Goal: Find specific page/section: Find specific page/section

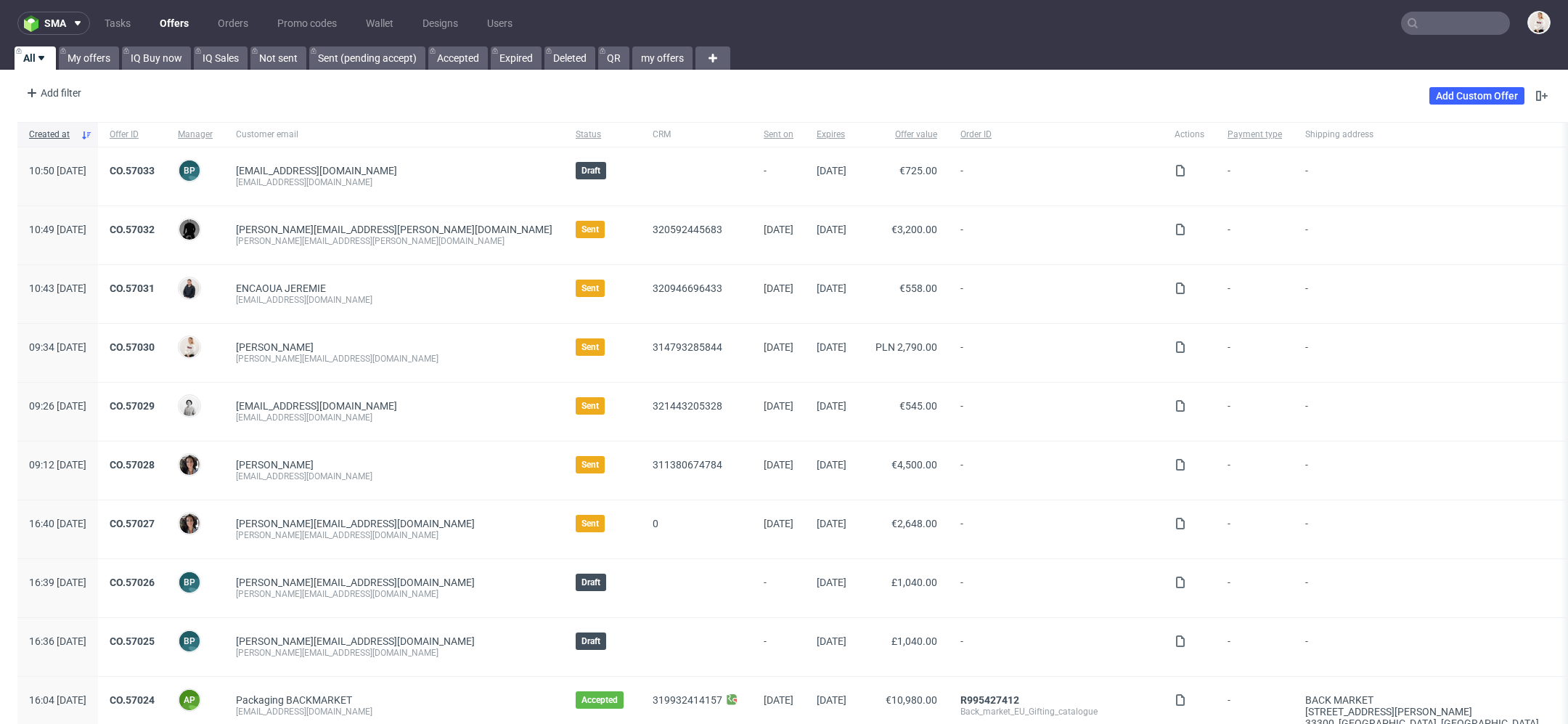
click at [1437, 41] on nav "sma Tasks Offers Orders Promo codes Wallet Designs Users" at bounding box center [784, 23] width 1568 height 46
click at [1427, 29] on input "text" at bounding box center [1455, 23] width 109 height 23
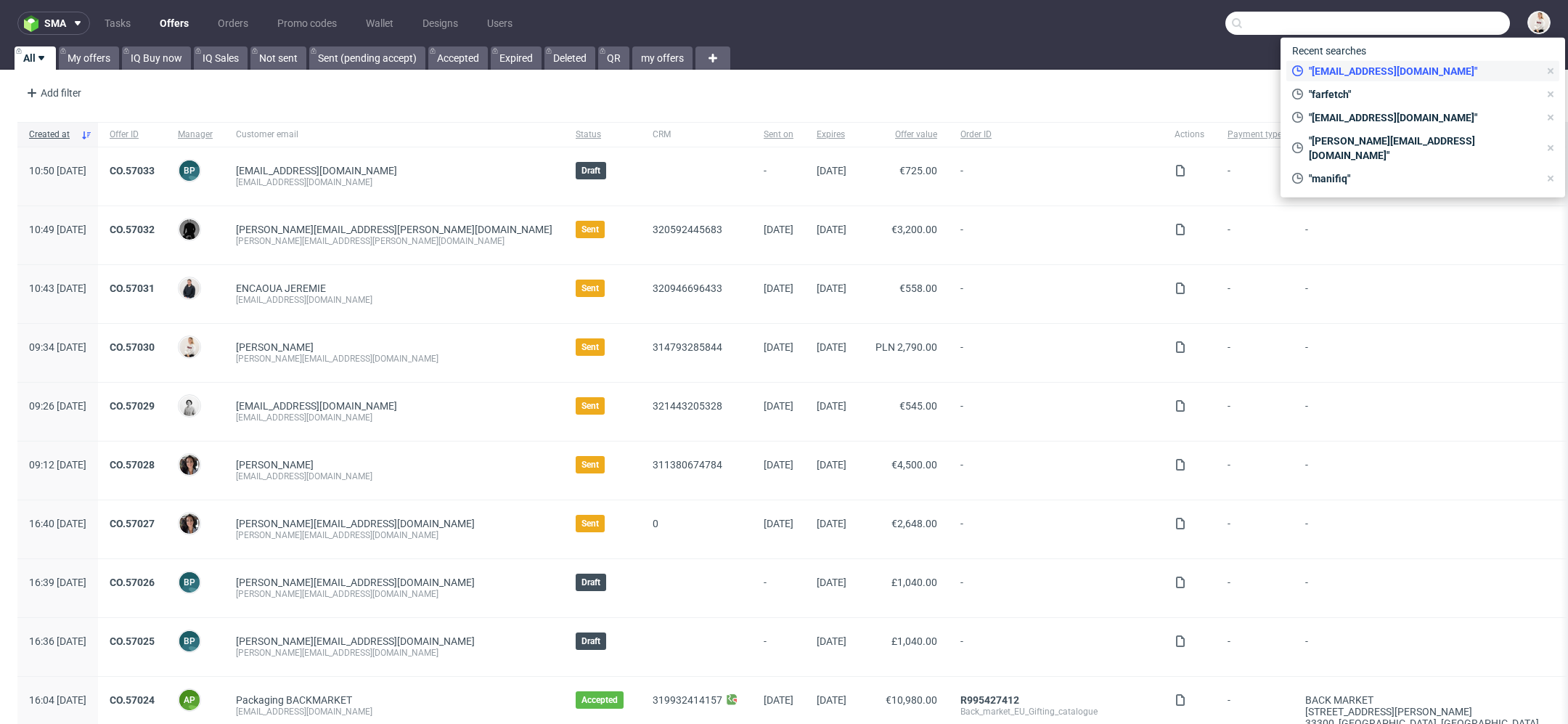
click at [1414, 75] on span ""annikadlh@noma.dk"" at bounding box center [1420, 71] width 236 height 14
type input "annikadlh@noma.dk"
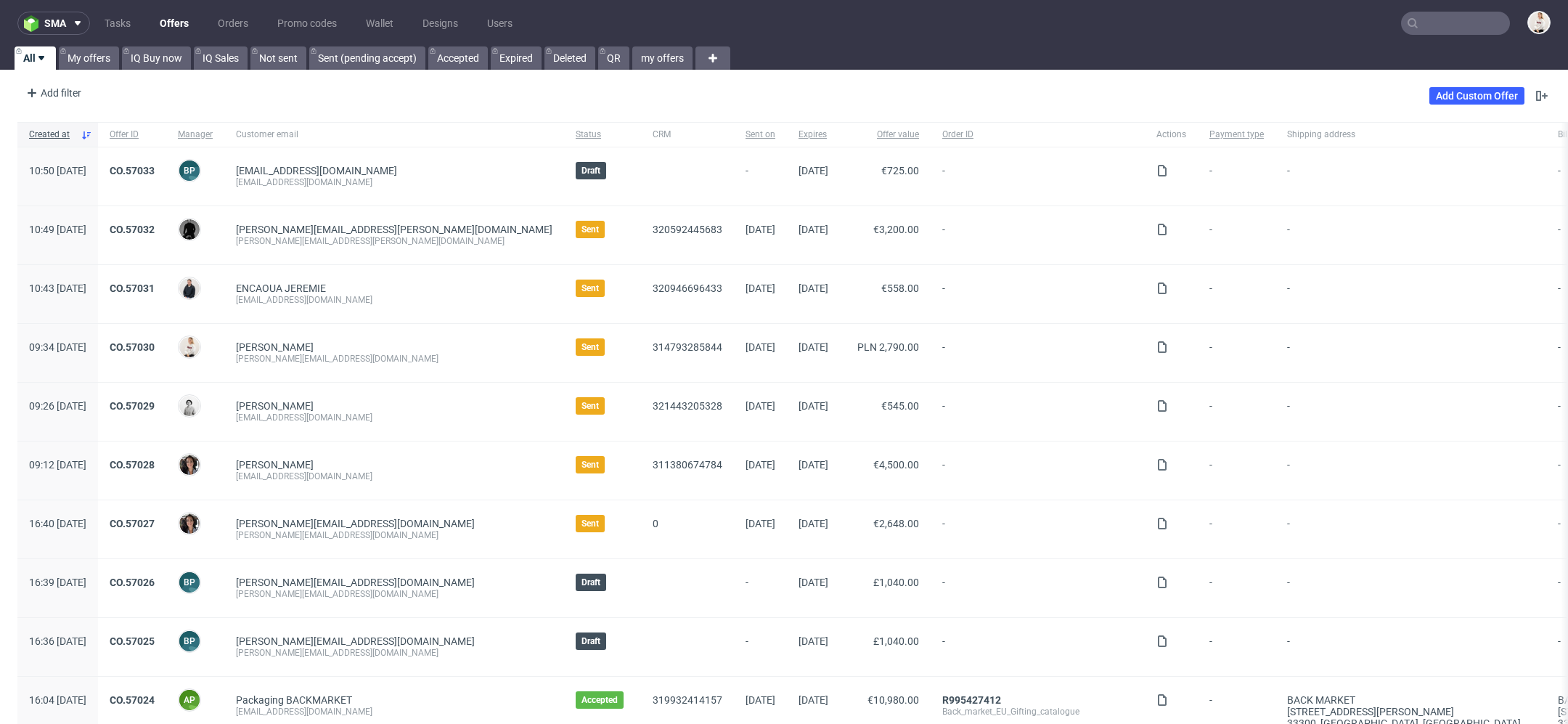
click at [1434, 29] on input "text" at bounding box center [1455, 23] width 109 height 23
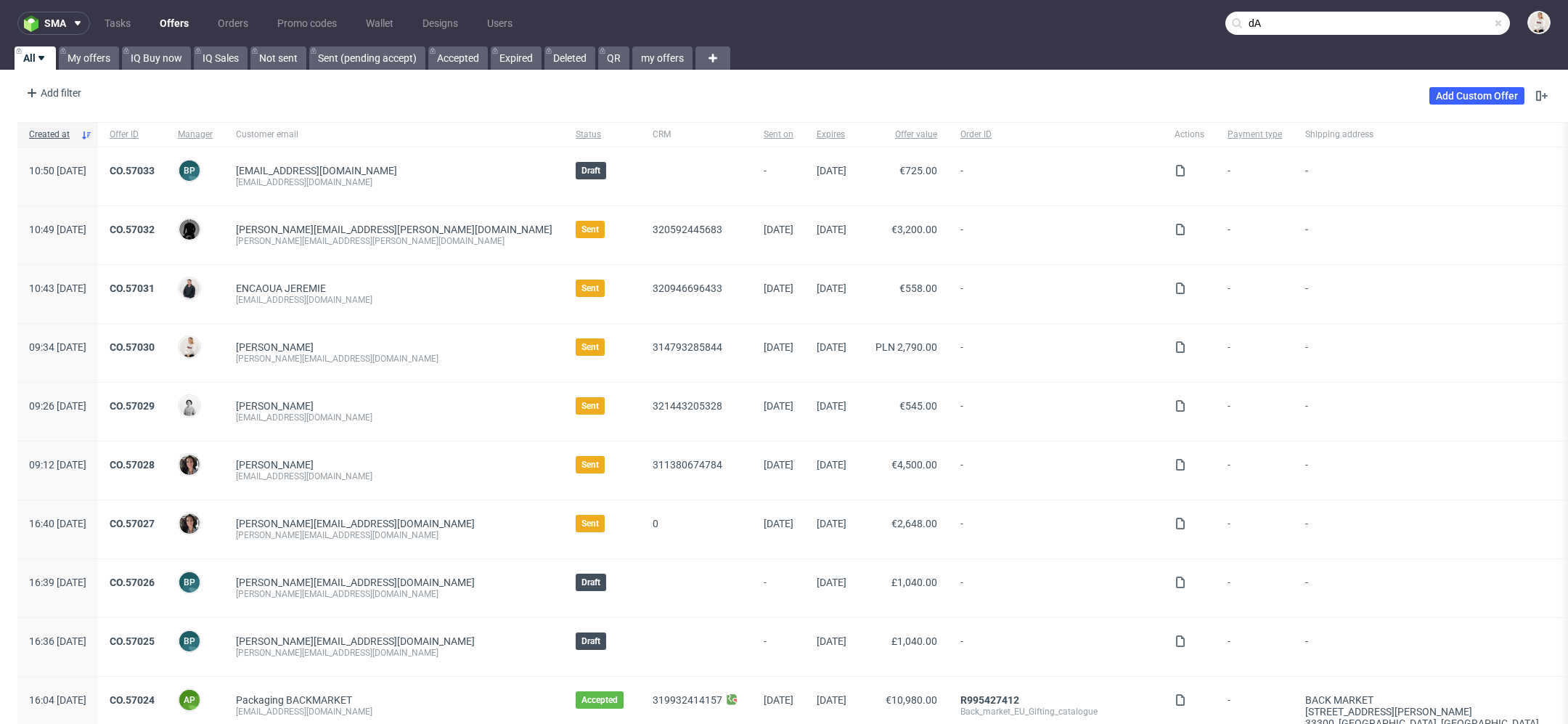
type input "d"
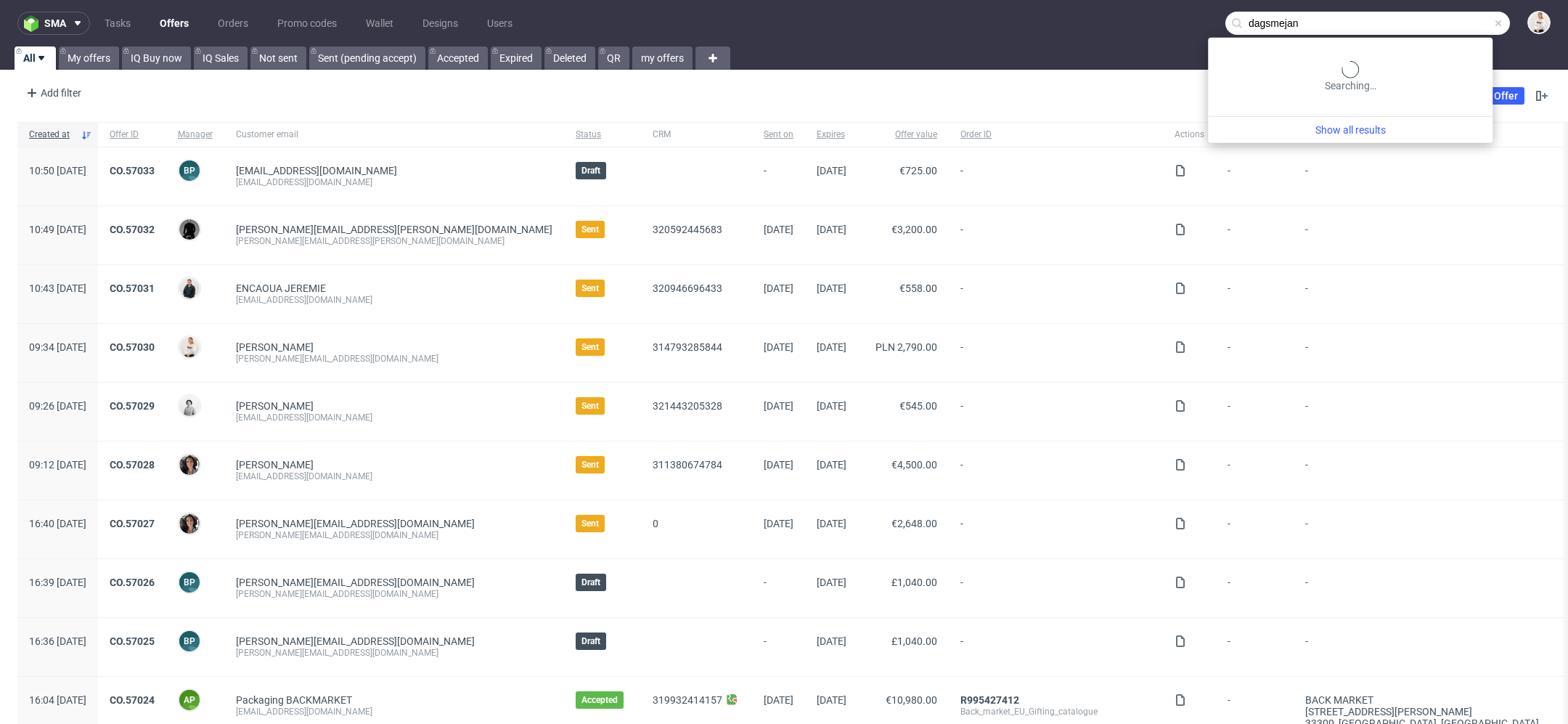
type input "dagsmejan"
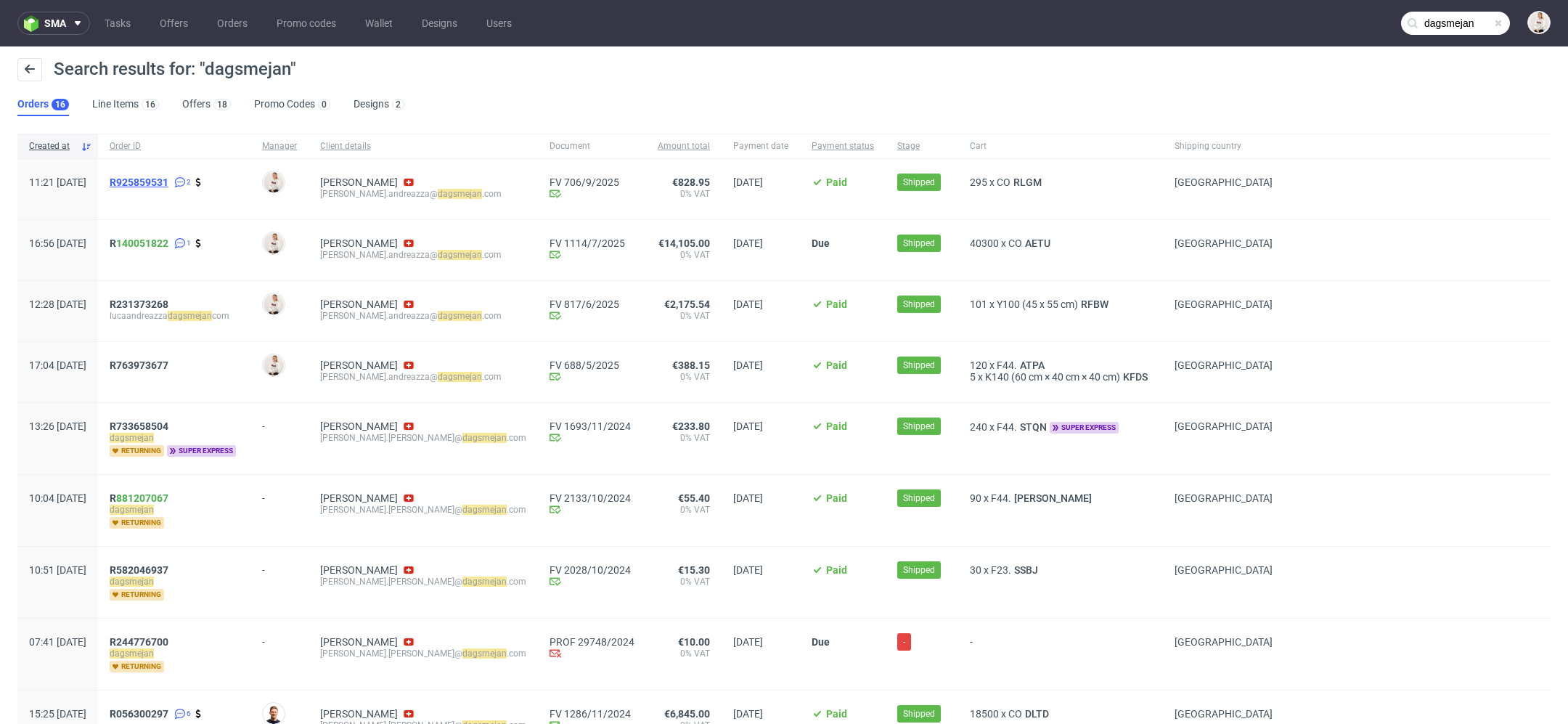
click at [168, 183] on span "R925859531" at bounding box center [139, 182] width 59 height 12
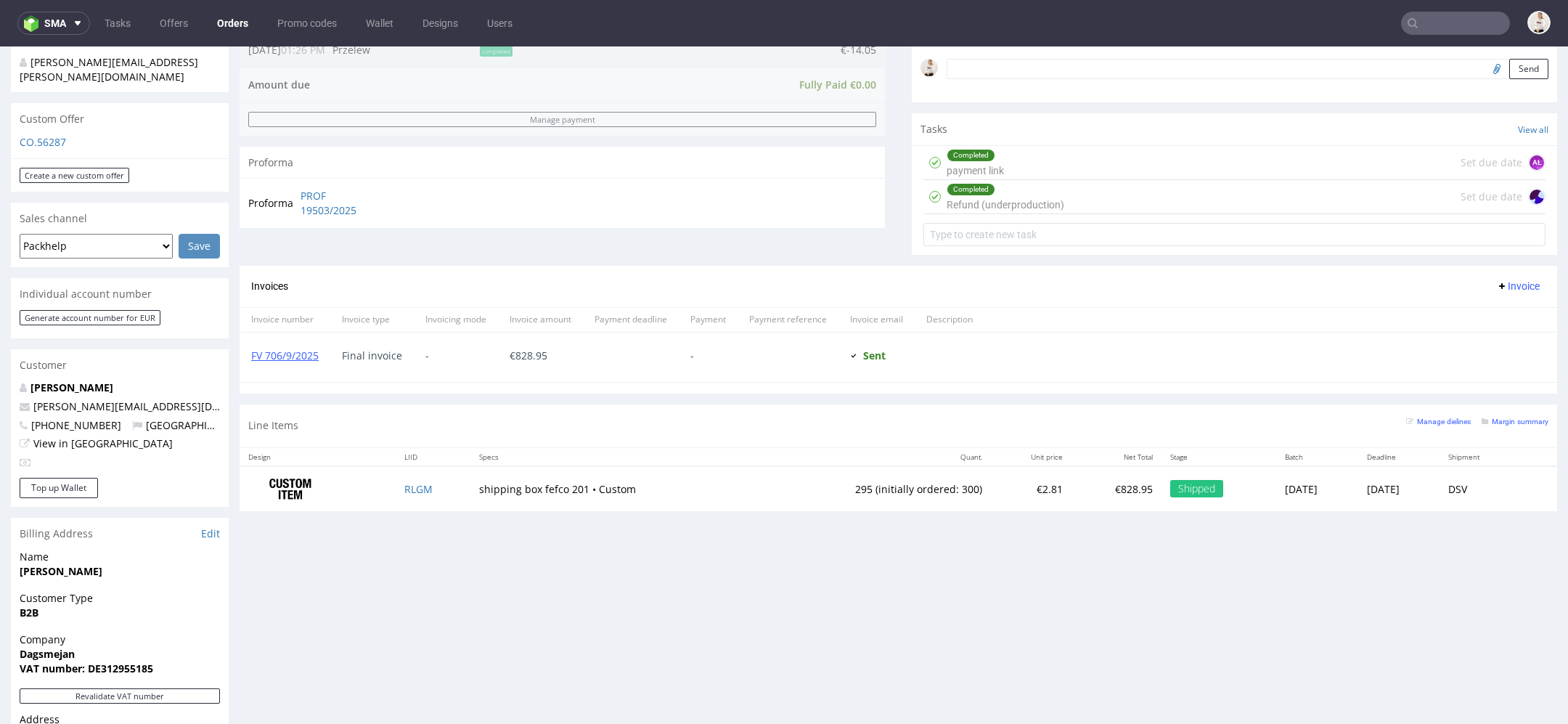
scroll to position [459, 0]
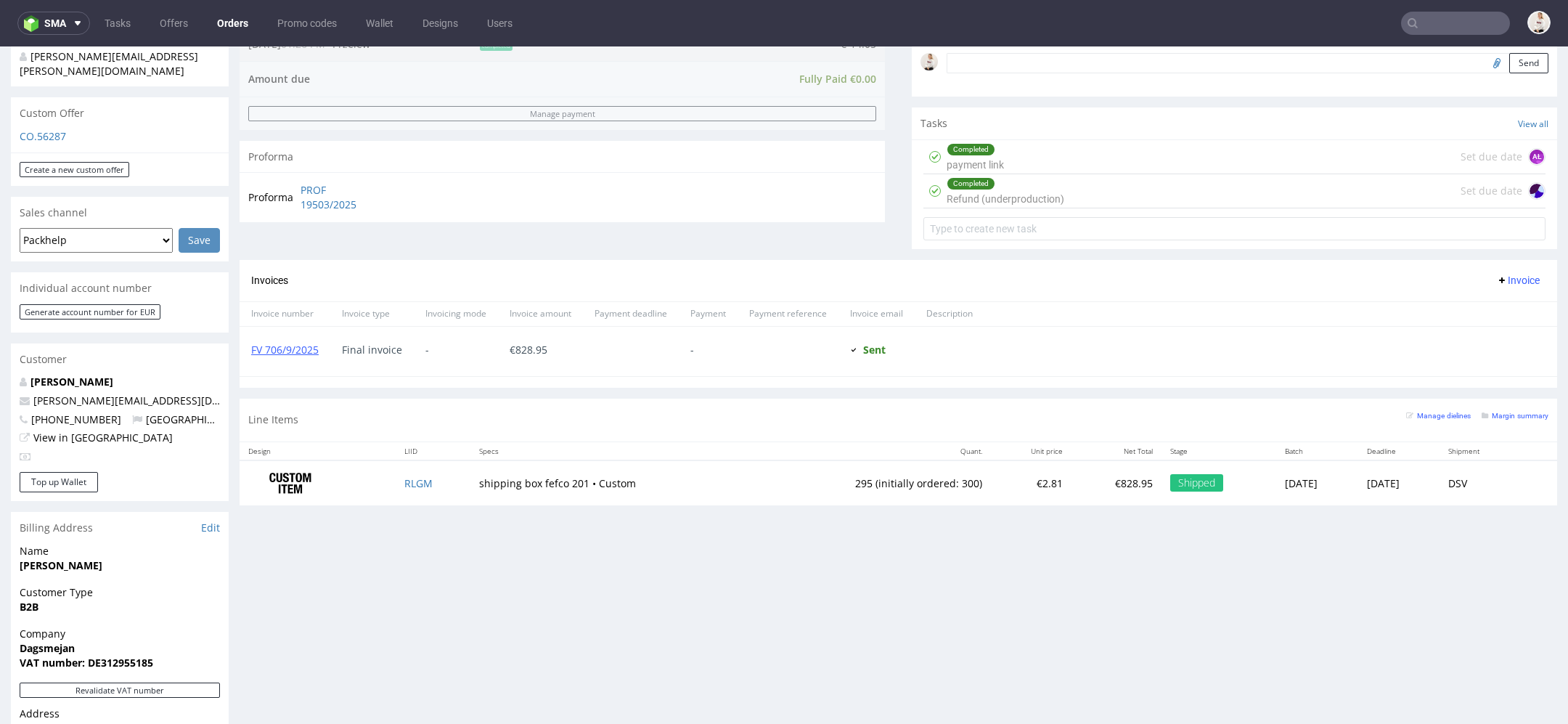
type input "dagsmejan"
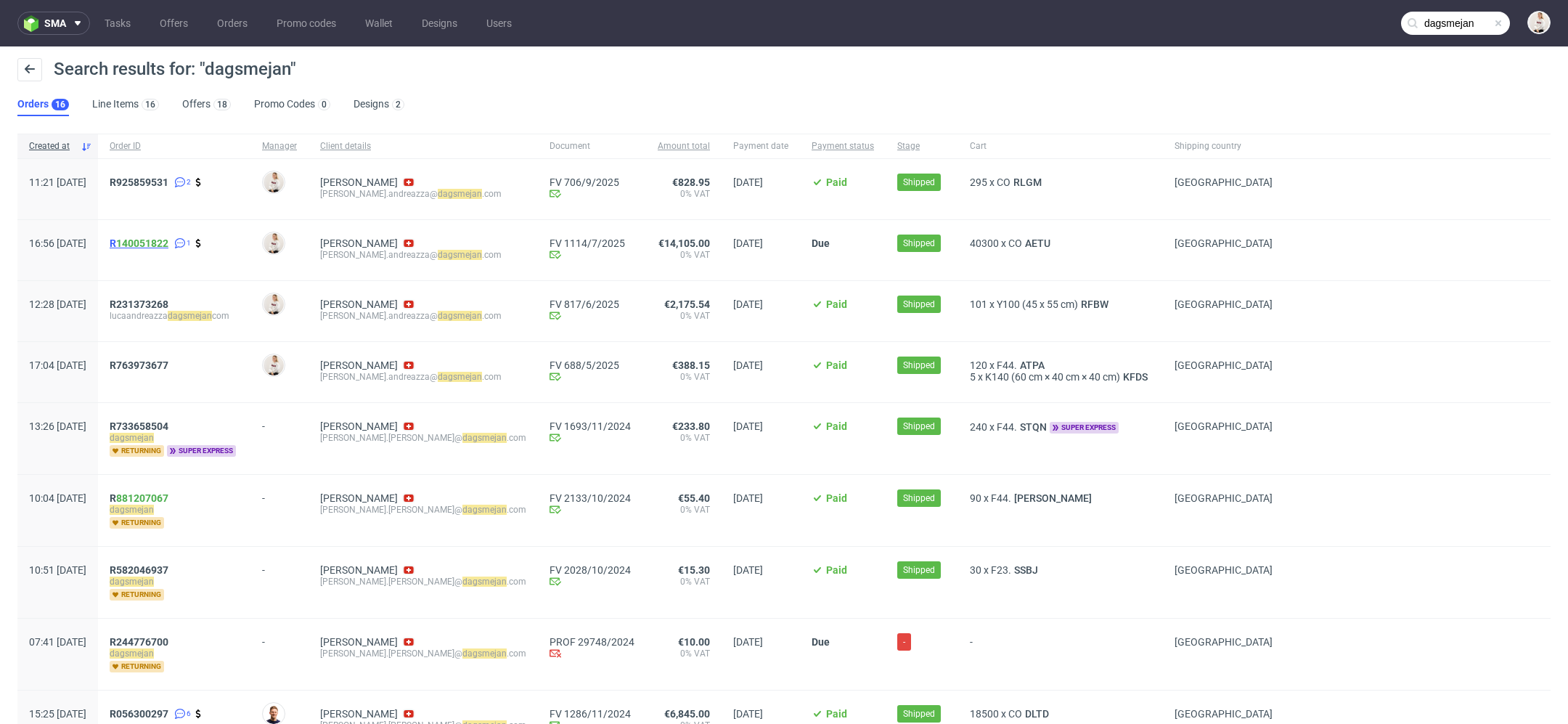
click at [168, 244] on link "140051822" at bounding box center [142, 243] width 52 height 12
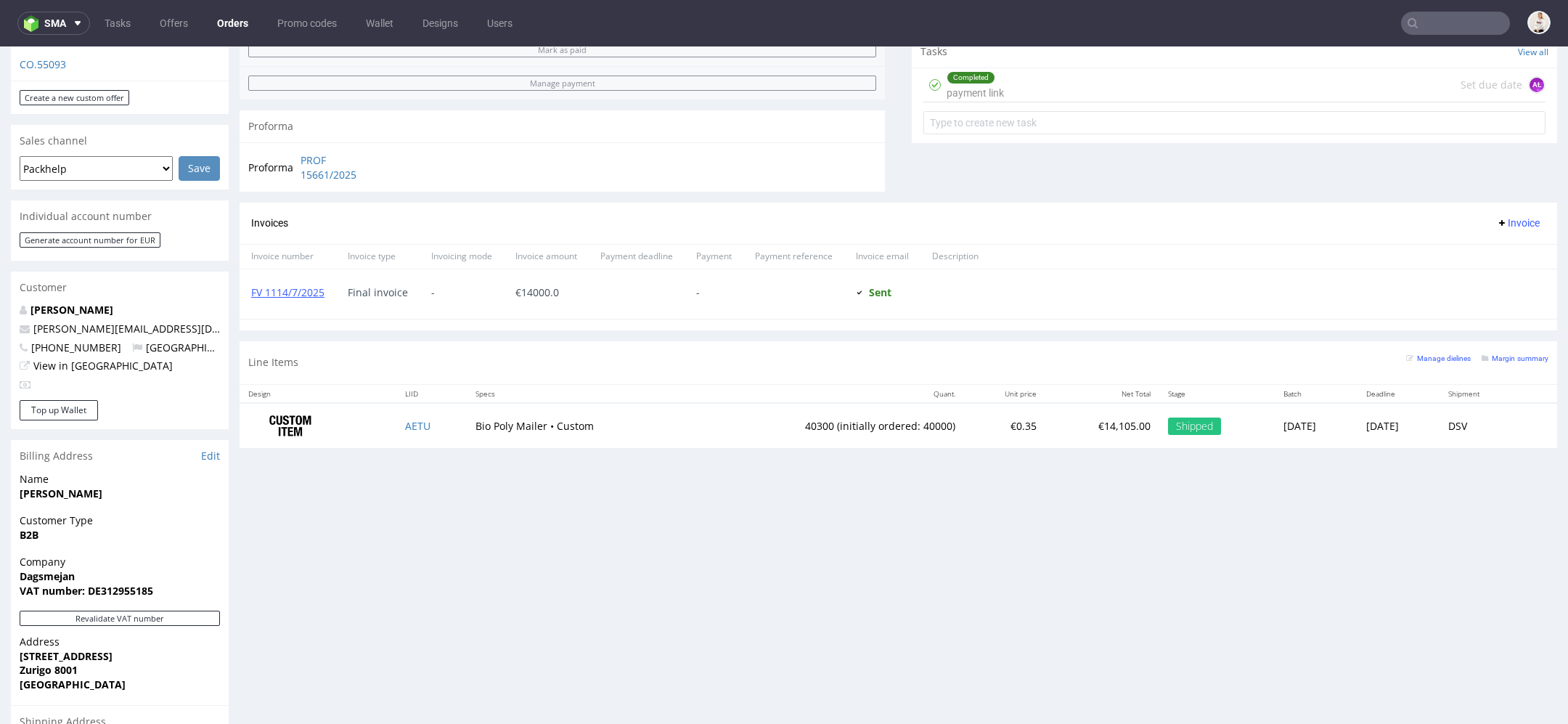
scroll to position [539, 0]
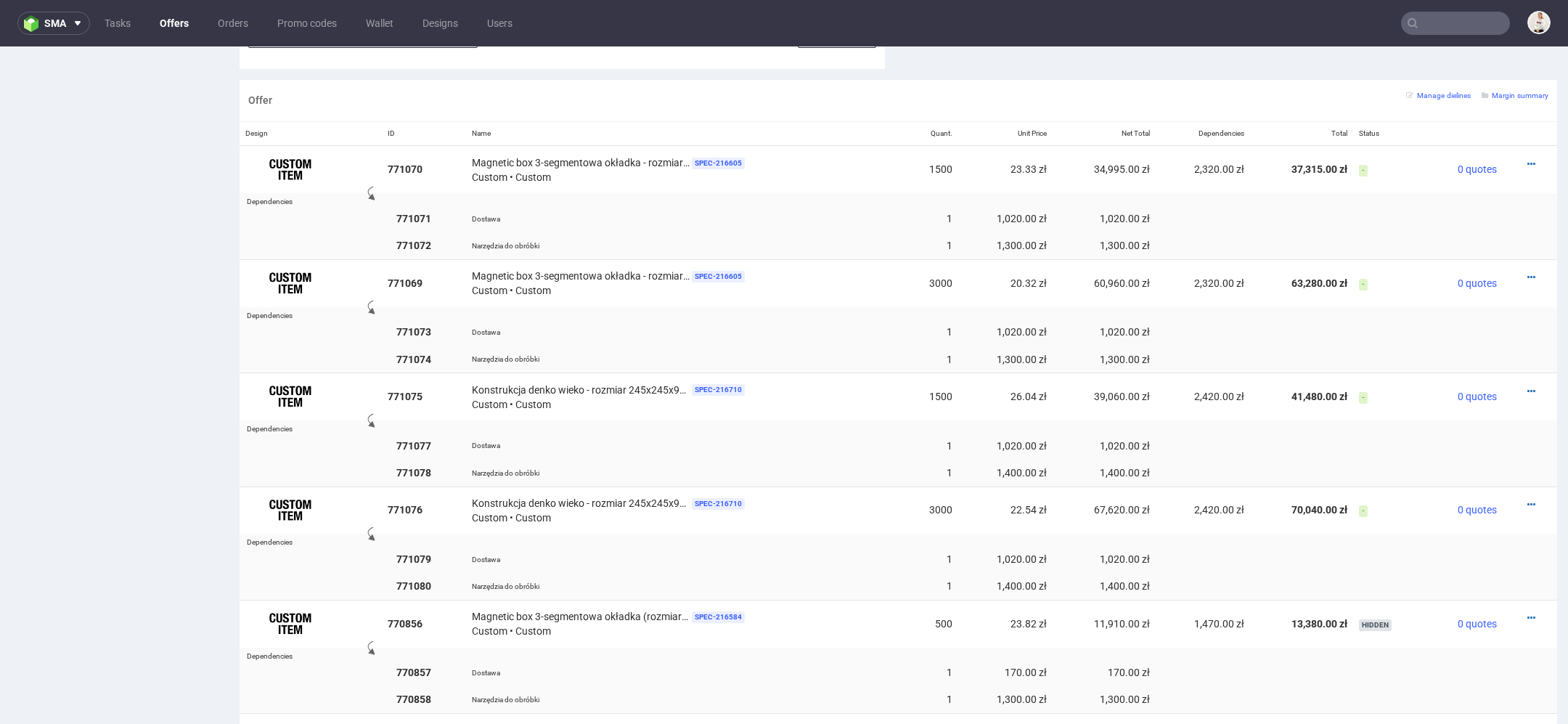
scroll to position [857, 0]
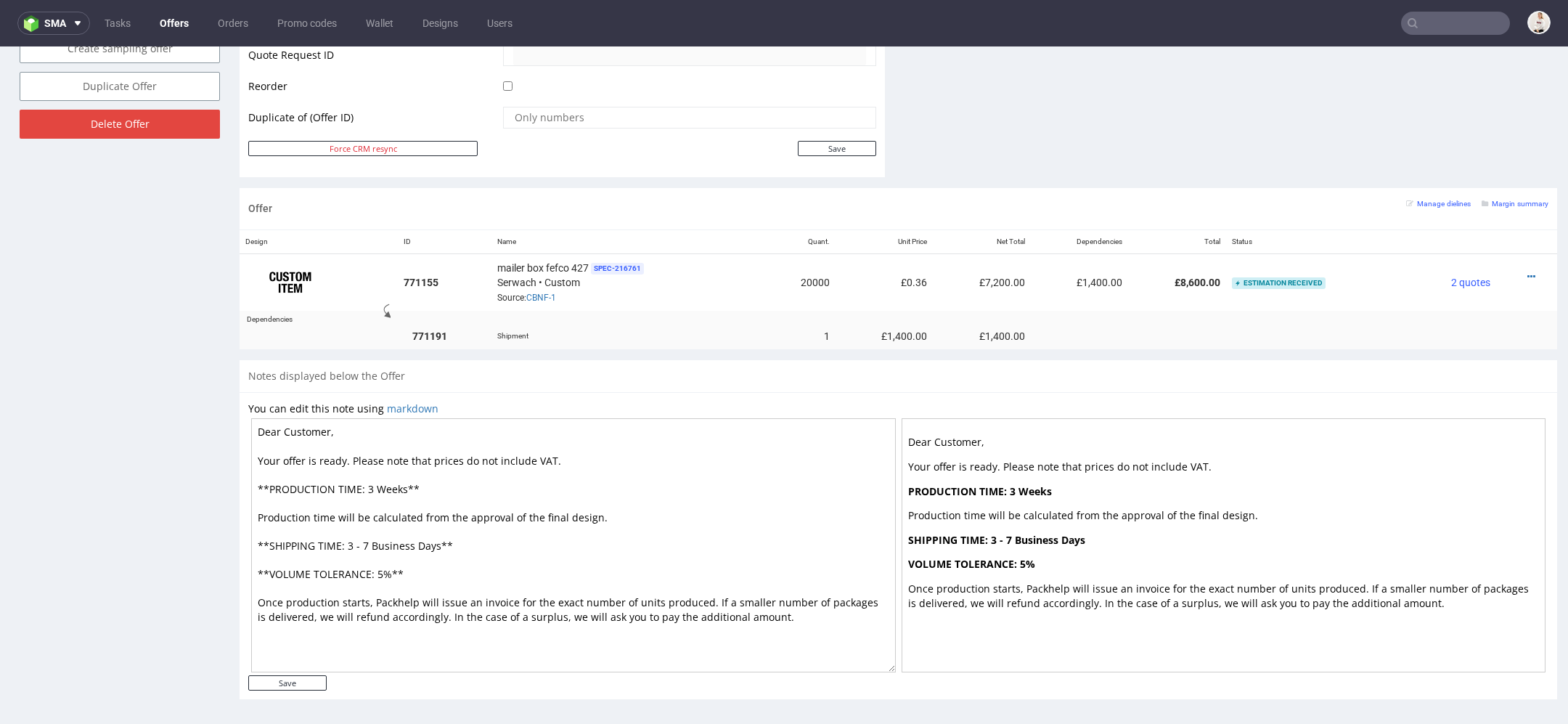
scroll to position [720, 0]
